Goal: Navigation & Orientation: Understand site structure

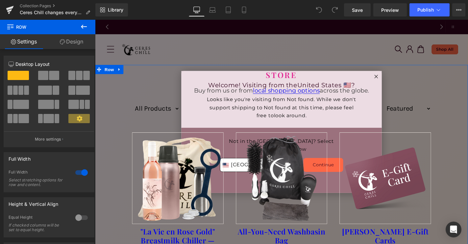
scroll to position [0, 696]
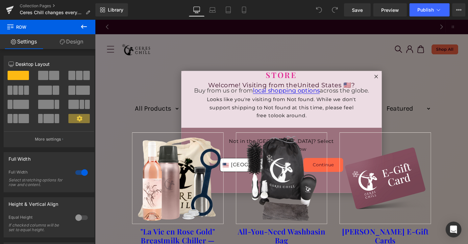
scroll to position [0, 0]
click at [82, 26] on icon at bounding box center [84, 27] width 6 height 4
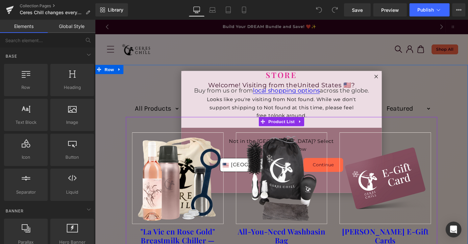
click at [252, 133] on div "Sale Off (P) Image All-You-Need Washbasin Bag (P) Title $0 $23.95 -2295% OFF (P…" at bounding box center [294, 206] width 111 height 146
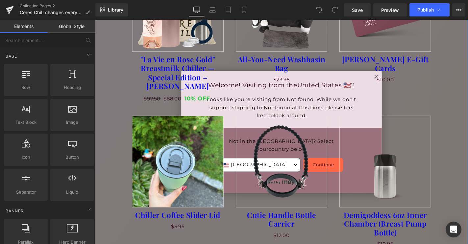
scroll to position [187, 0]
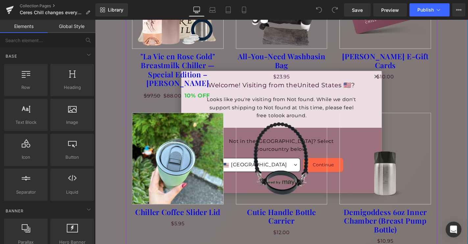
click at [395, 84] on div at bounding box center [294, 29] width 333 height 166
click at [468, 103] on div "Store Collection Title Ceres Chill changes everything! Heading Buy from us or f…" at bounding box center [294, 234] width 398 height 707
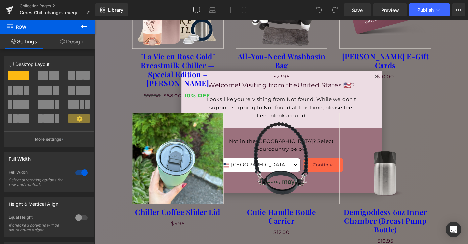
click at [350, 94] on div at bounding box center [294, 29] width 333 height 166
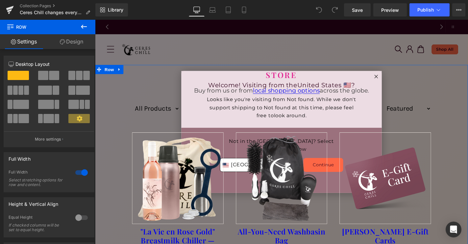
scroll to position [0, 0]
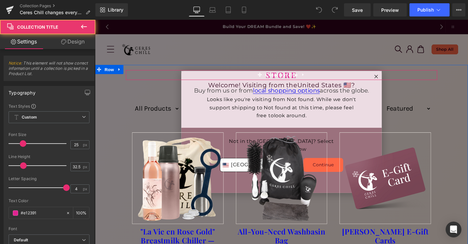
click at [395, 83] on div at bounding box center [294, 83] width 333 height 2
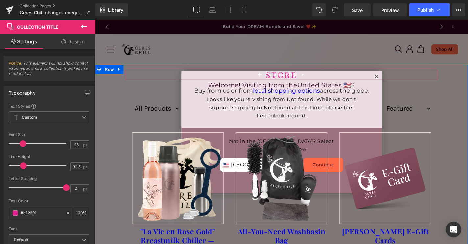
click at [394, 84] on div at bounding box center [294, 83] width 333 height 2
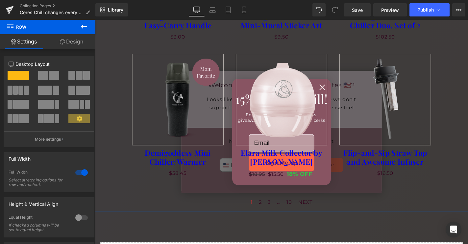
scroll to position [556, 0]
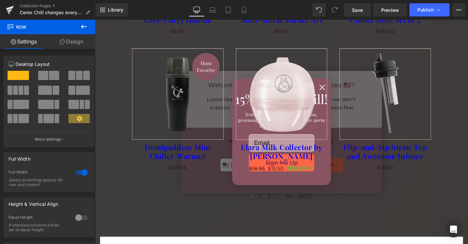
click at [82, 23] on icon at bounding box center [84, 27] width 8 height 8
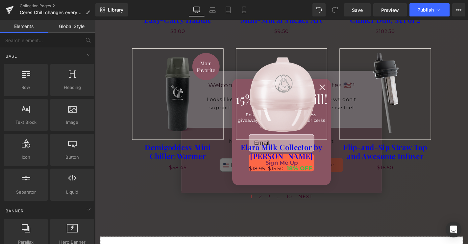
scroll to position [0, 696]
click at [45, 5] on link "Collection Pages" at bounding box center [58, 5] width 76 height 5
